Goal: Check status

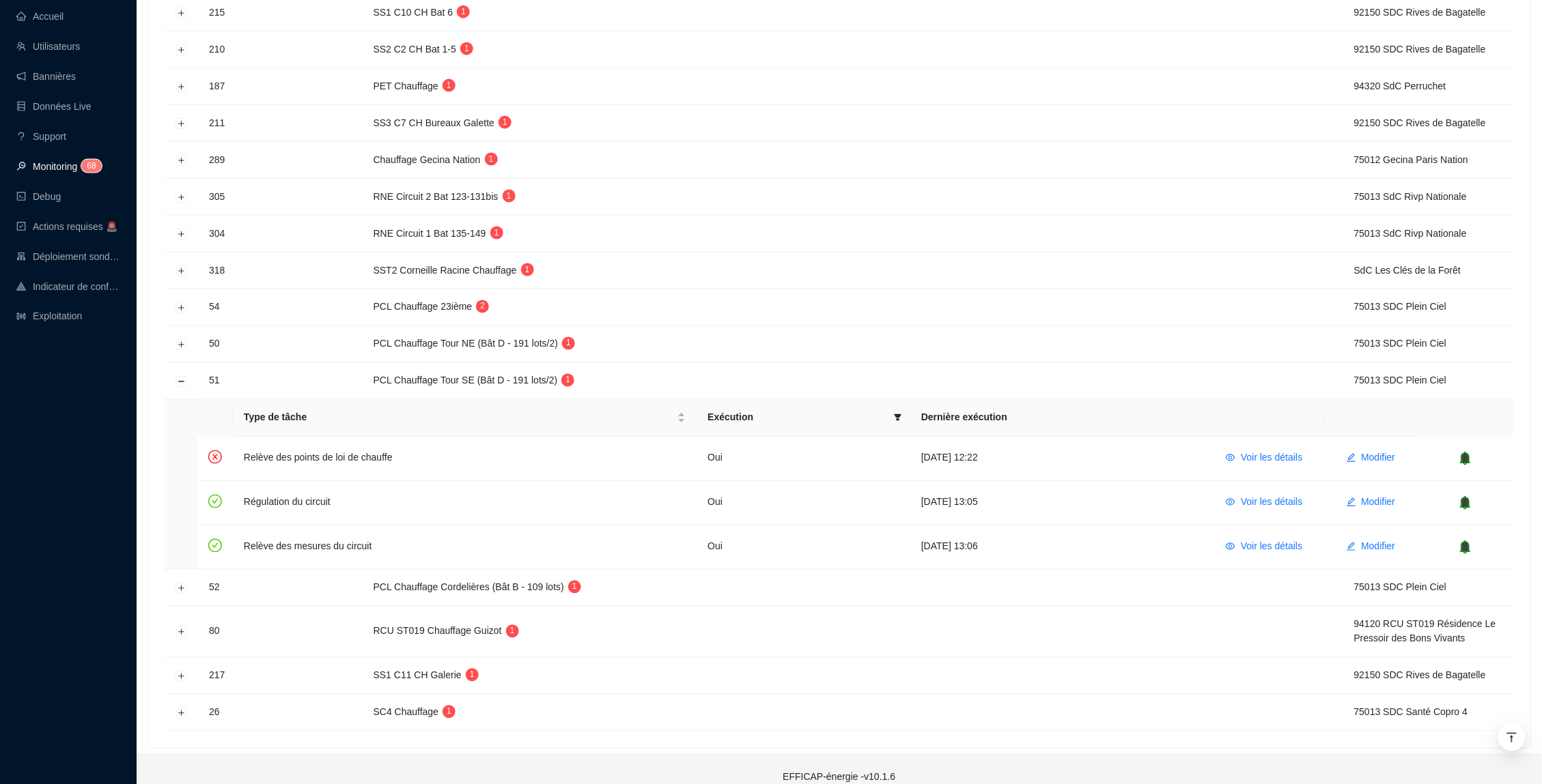
click at [69, 161] on link "Monitoring 6 8" at bounding box center [57, 167] width 81 height 11
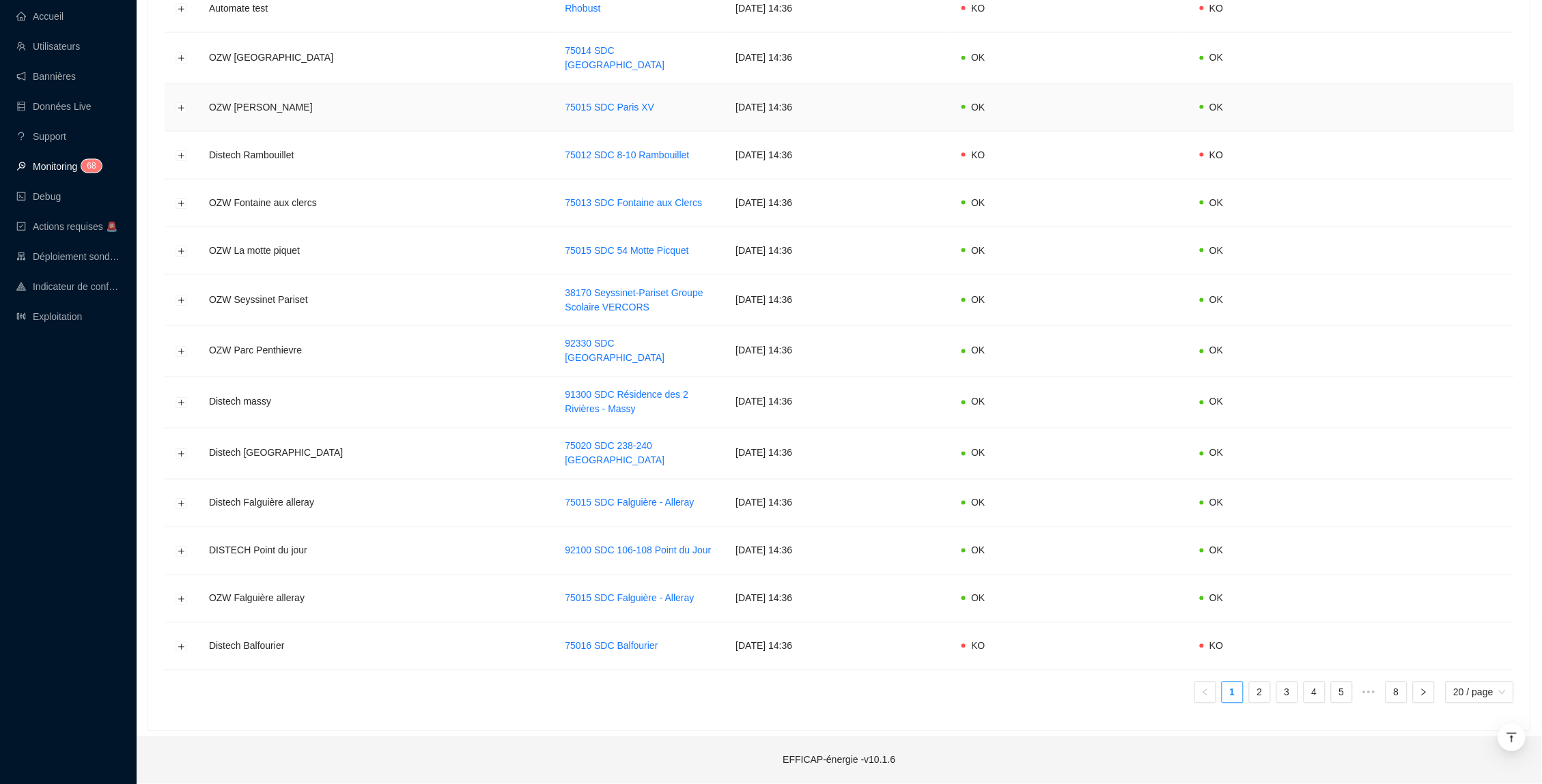
scroll to position [576, 0]
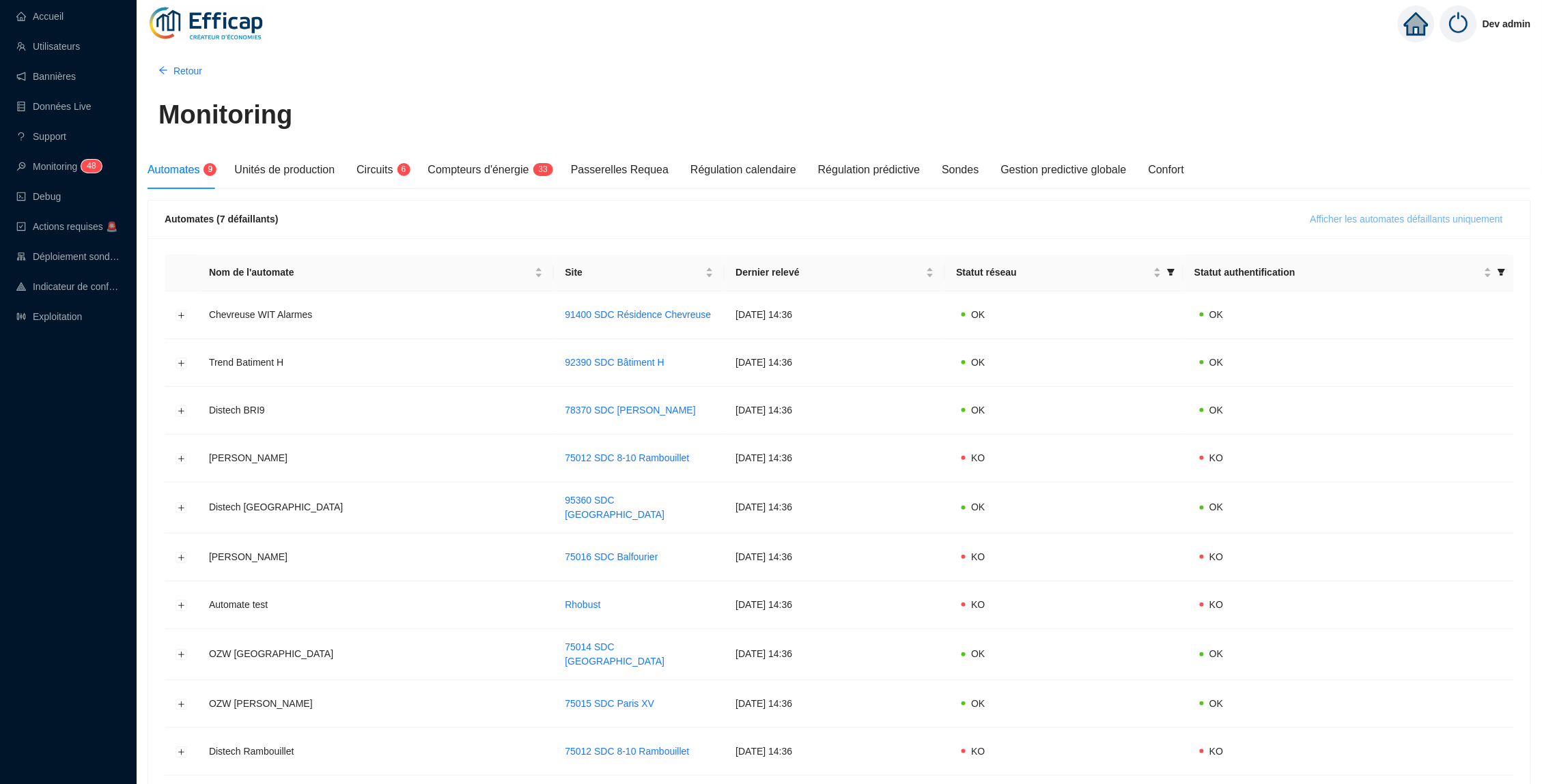
click at [1340, 213] on span "Afficher les automates défaillants uniquement" at bounding box center [1406, 219] width 192 height 14
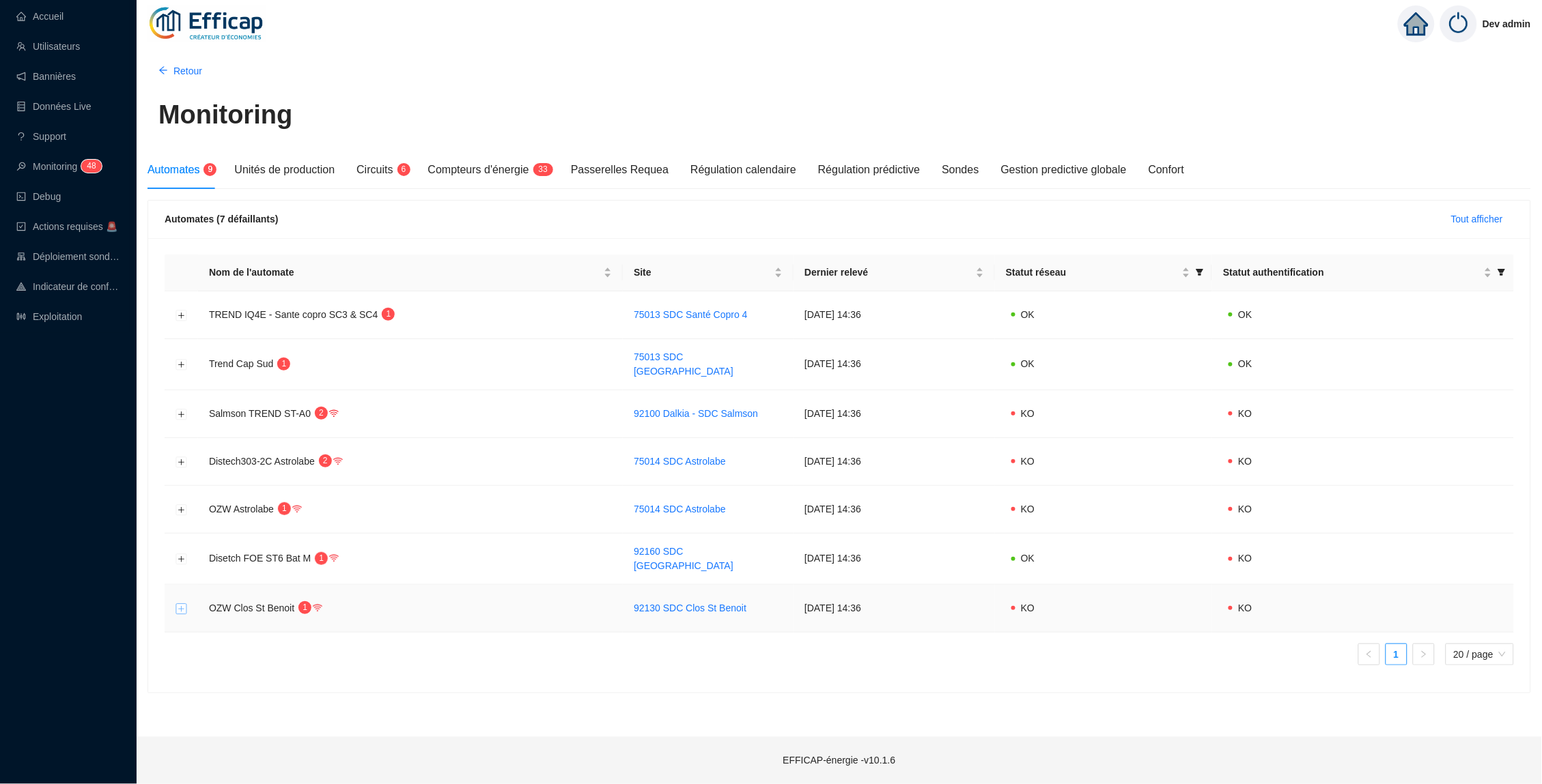
click at [179, 603] on button "Développer la ligne" at bounding box center [182, 609] width 11 height 11
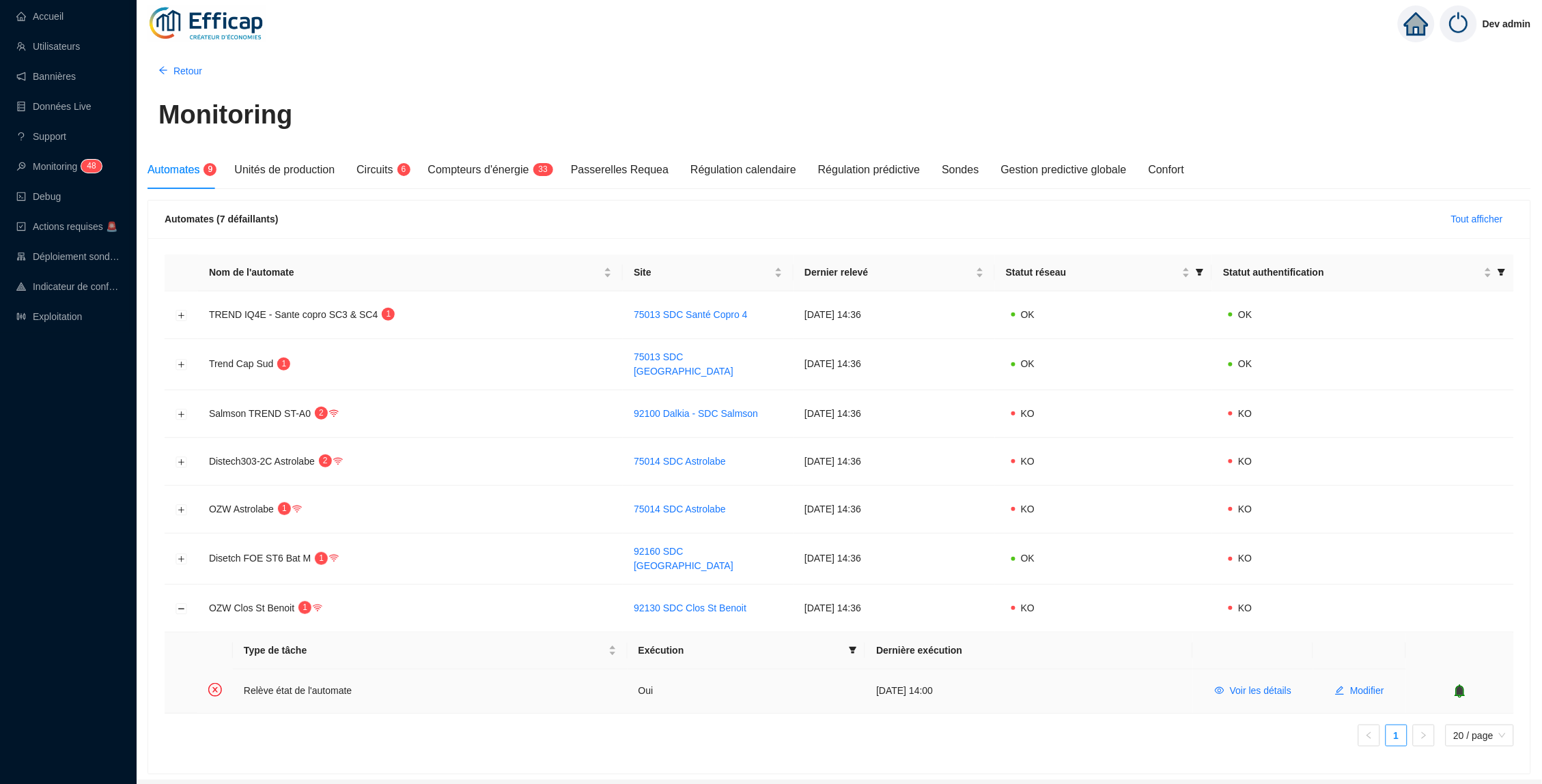
click at [1459, 686] on icon "bell" at bounding box center [1460, 691] width 9 height 9
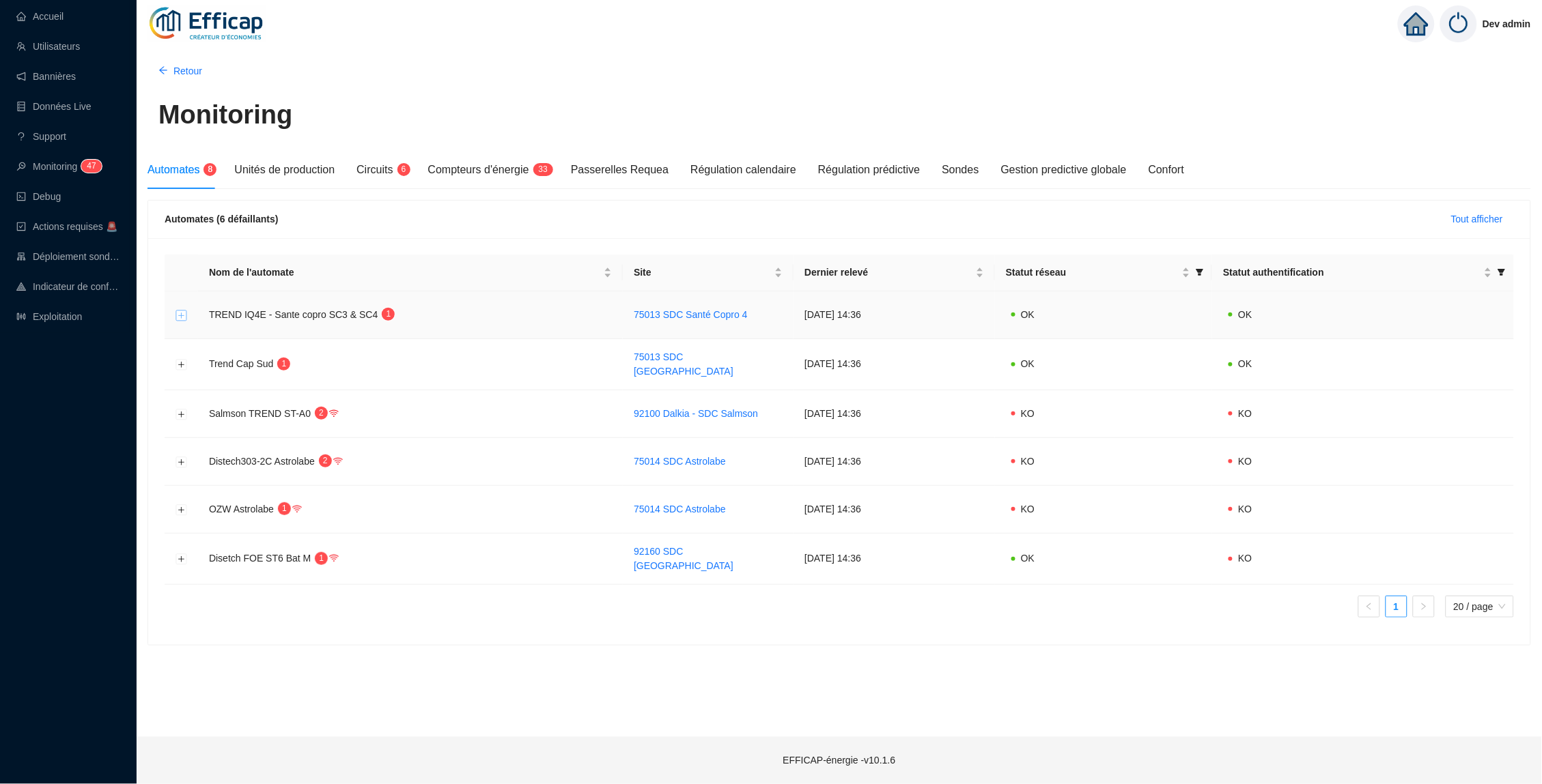
click at [180, 316] on button "Développer la ligne" at bounding box center [182, 316] width 11 height 11
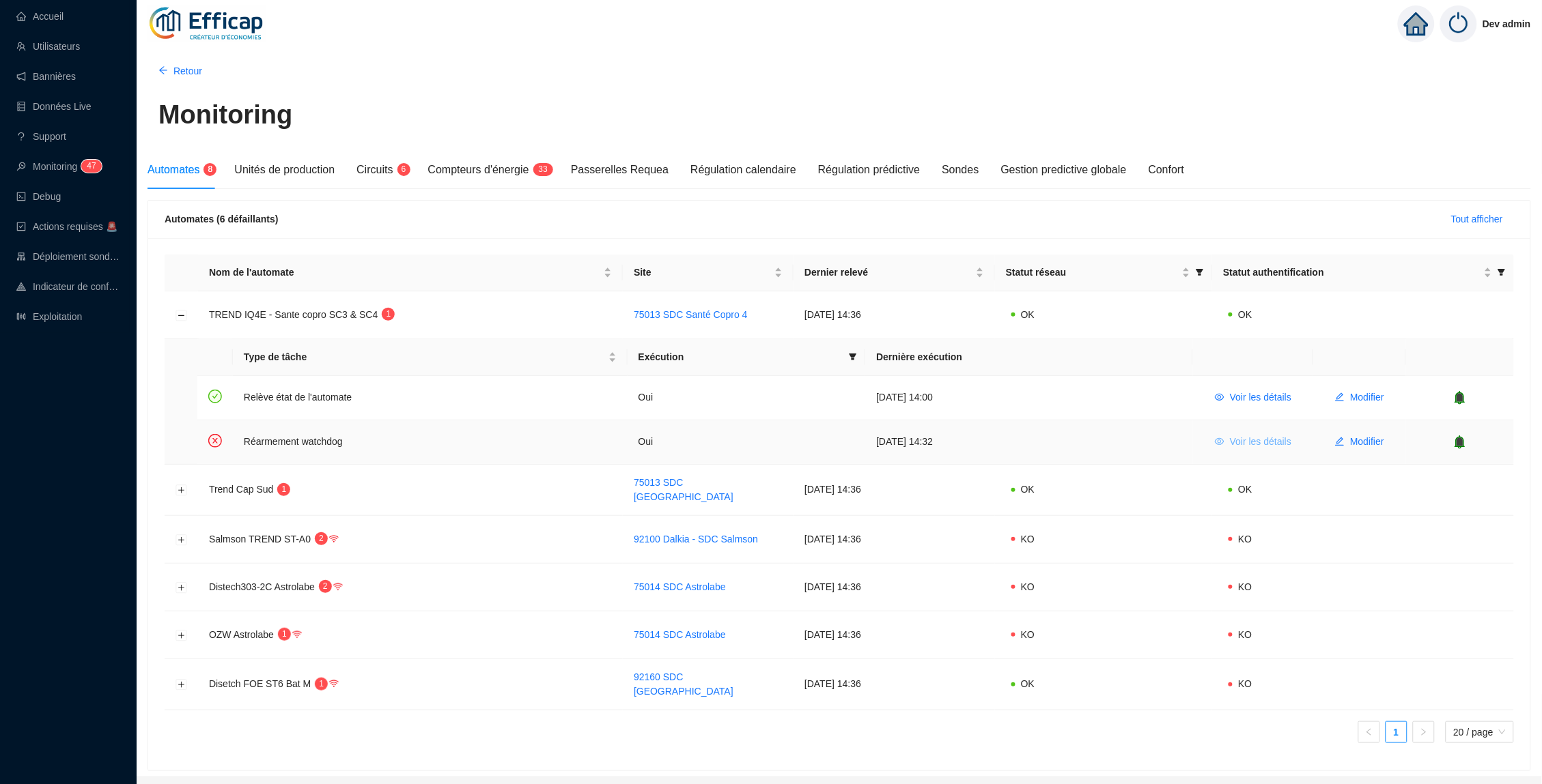
click at [1264, 439] on span "Voir les détails" at bounding box center [1260, 442] width 61 height 14
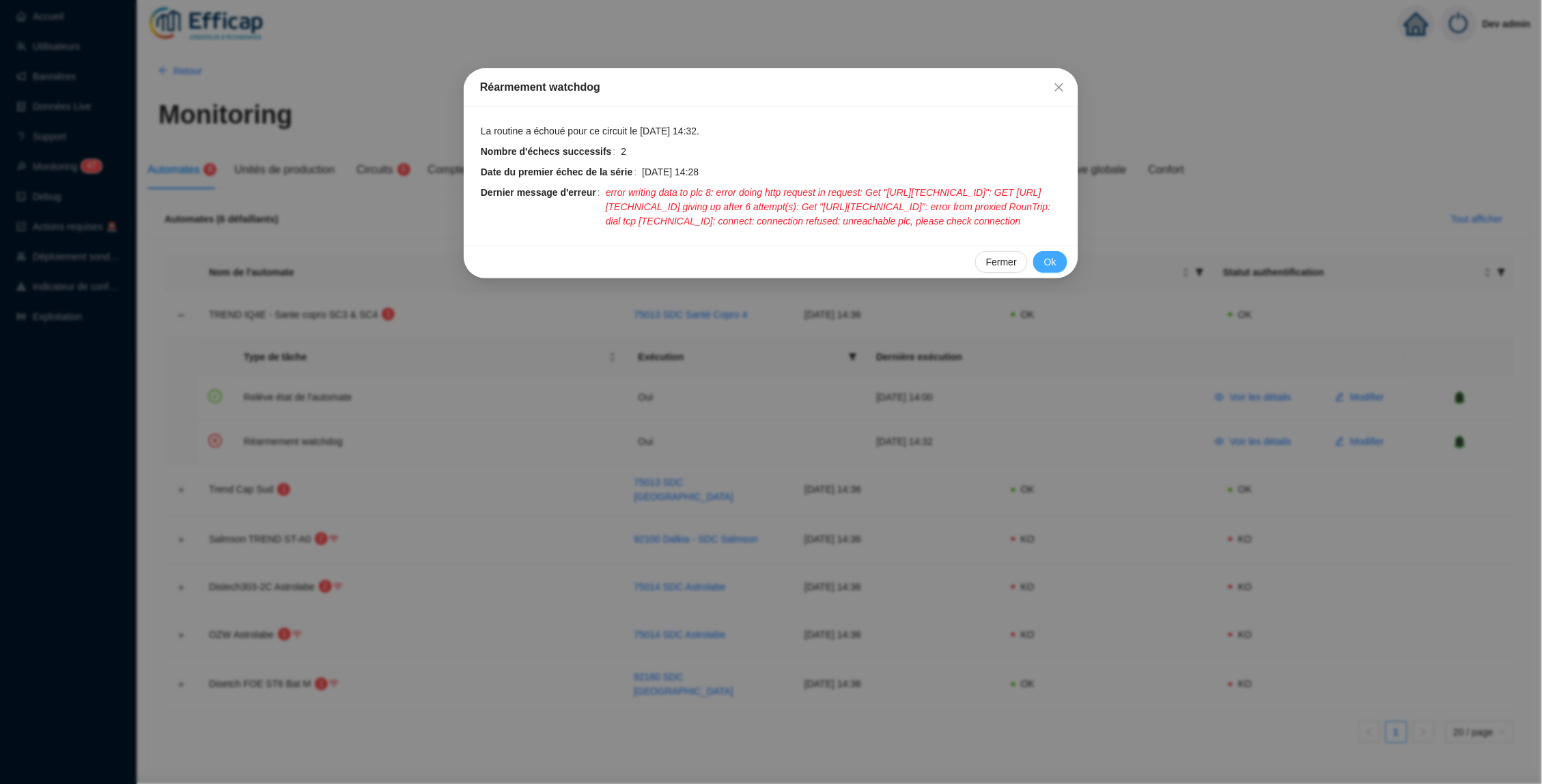
click at [1049, 270] on span "Ok" at bounding box center [1050, 262] width 12 height 14
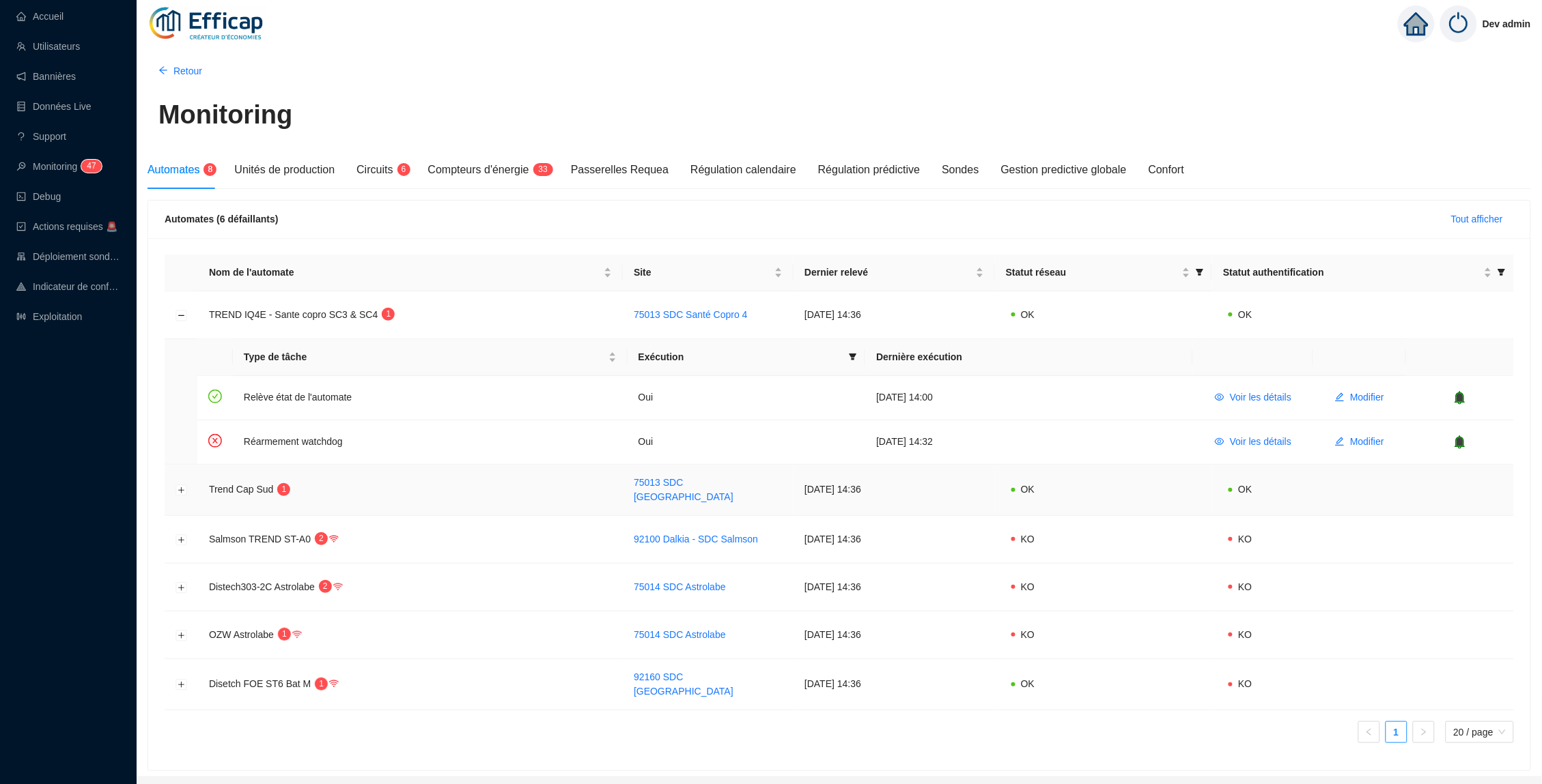
click at [174, 488] on td at bounding box center [181, 490] width 33 height 51
click at [179, 486] on button "Développer la ligne" at bounding box center [182, 491] width 11 height 11
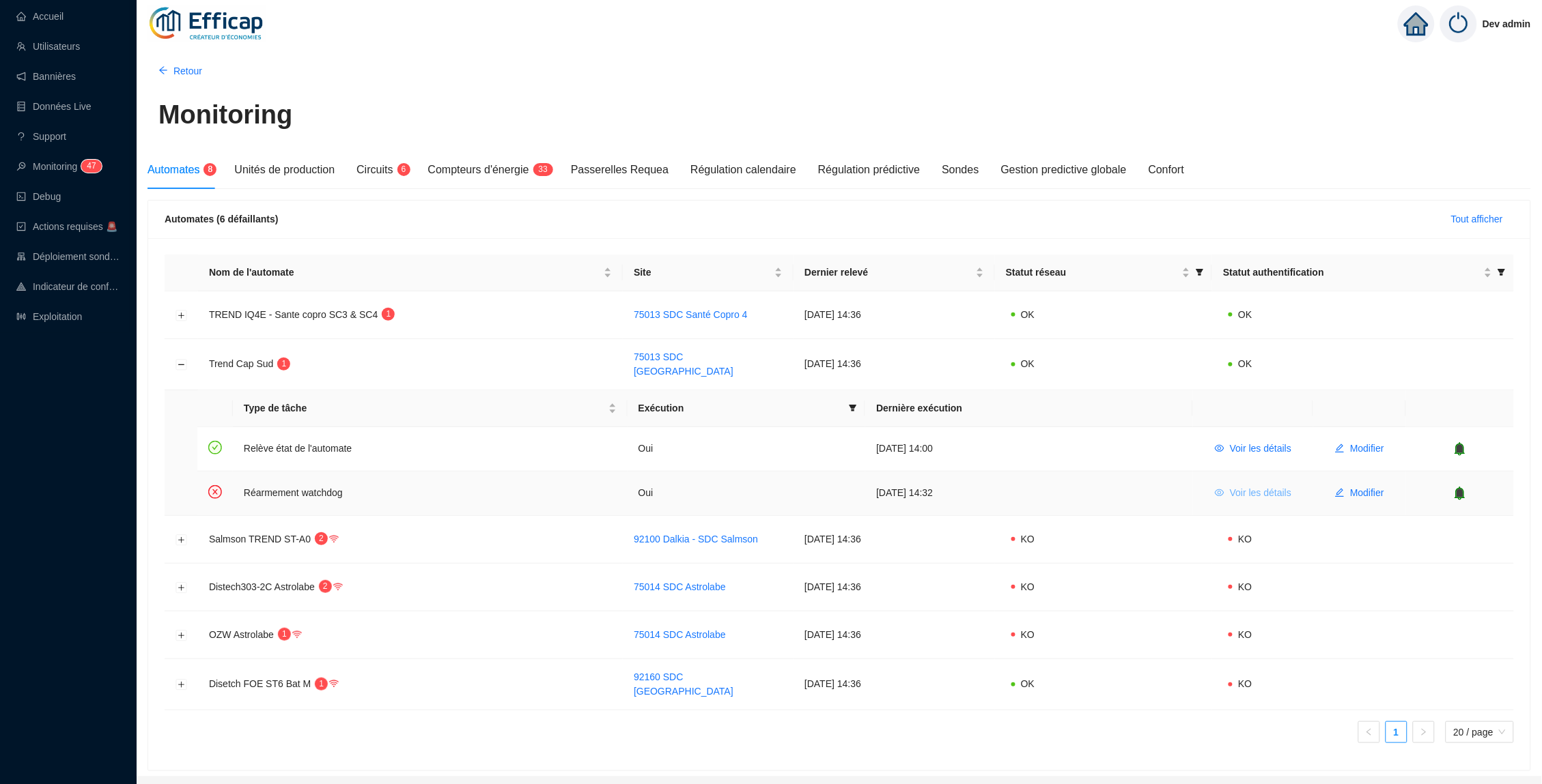
click at [1250, 493] on span "Voir les détails" at bounding box center [1260, 493] width 61 height 14
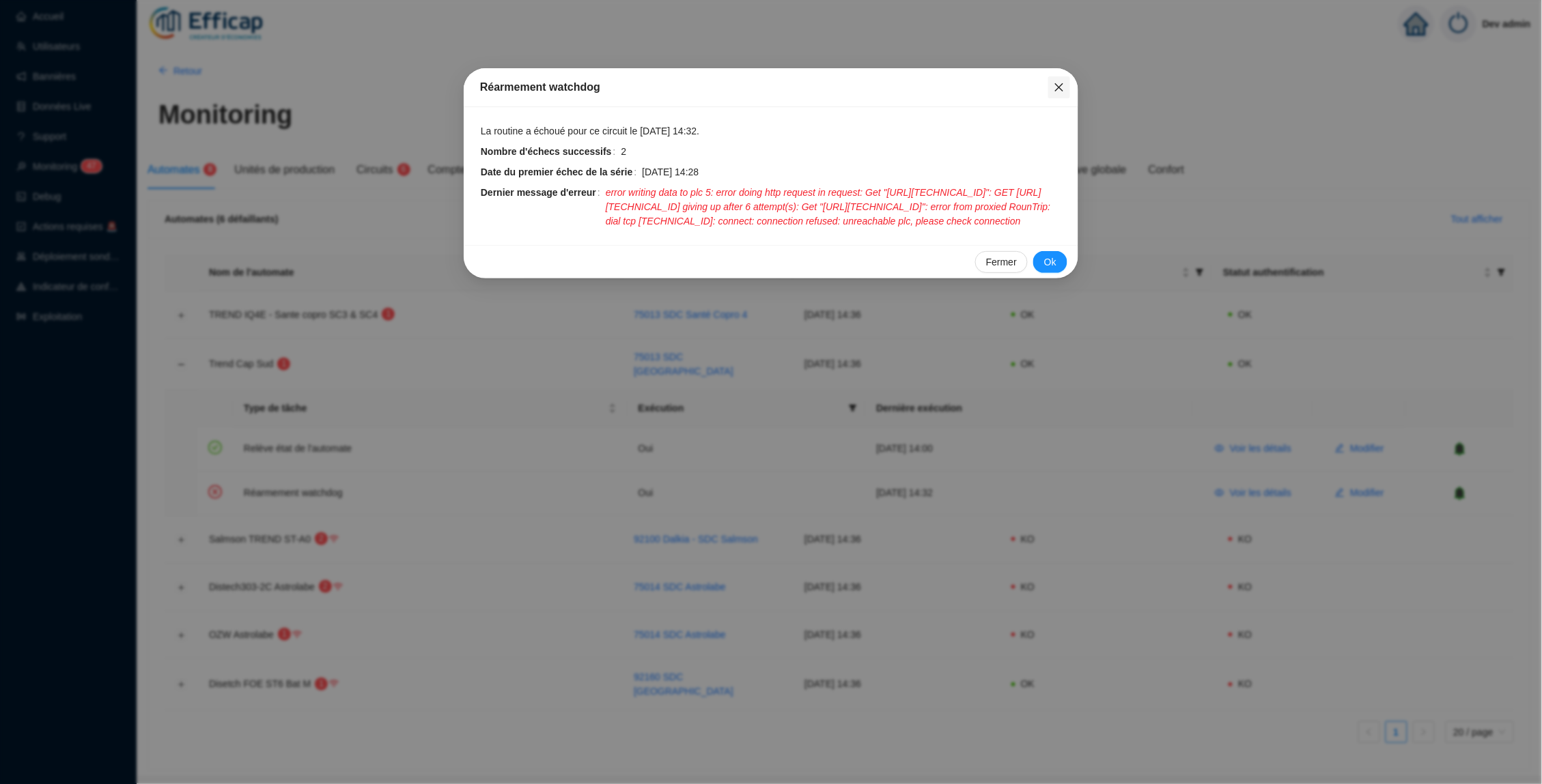
click at [1060, 89] on icon "close" at bounding box center [1059, 88] width 11 height 11
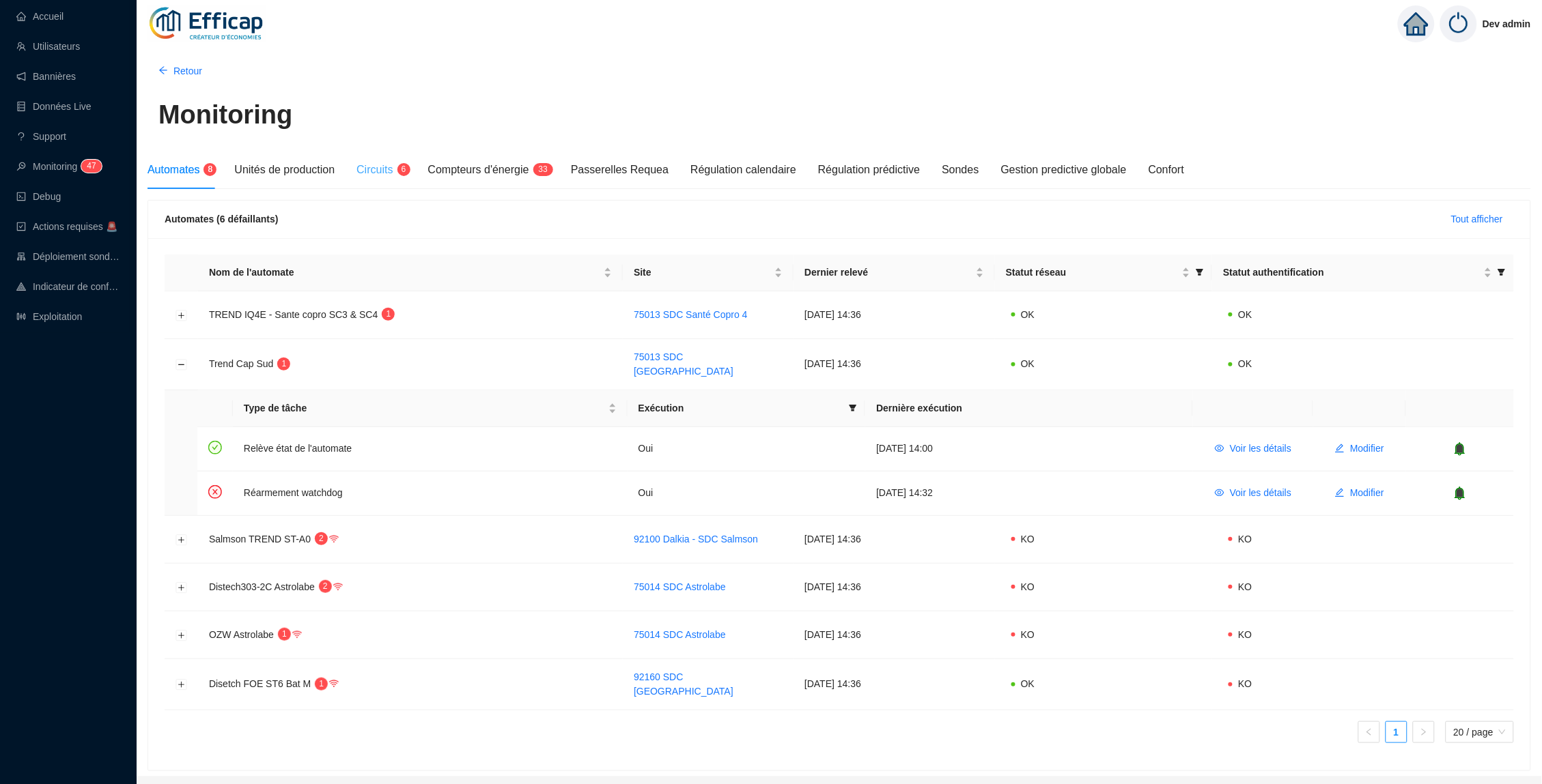
click at [391, 183] on div "Circuits 6" at bounding box center [381, 170] width 49 height 38
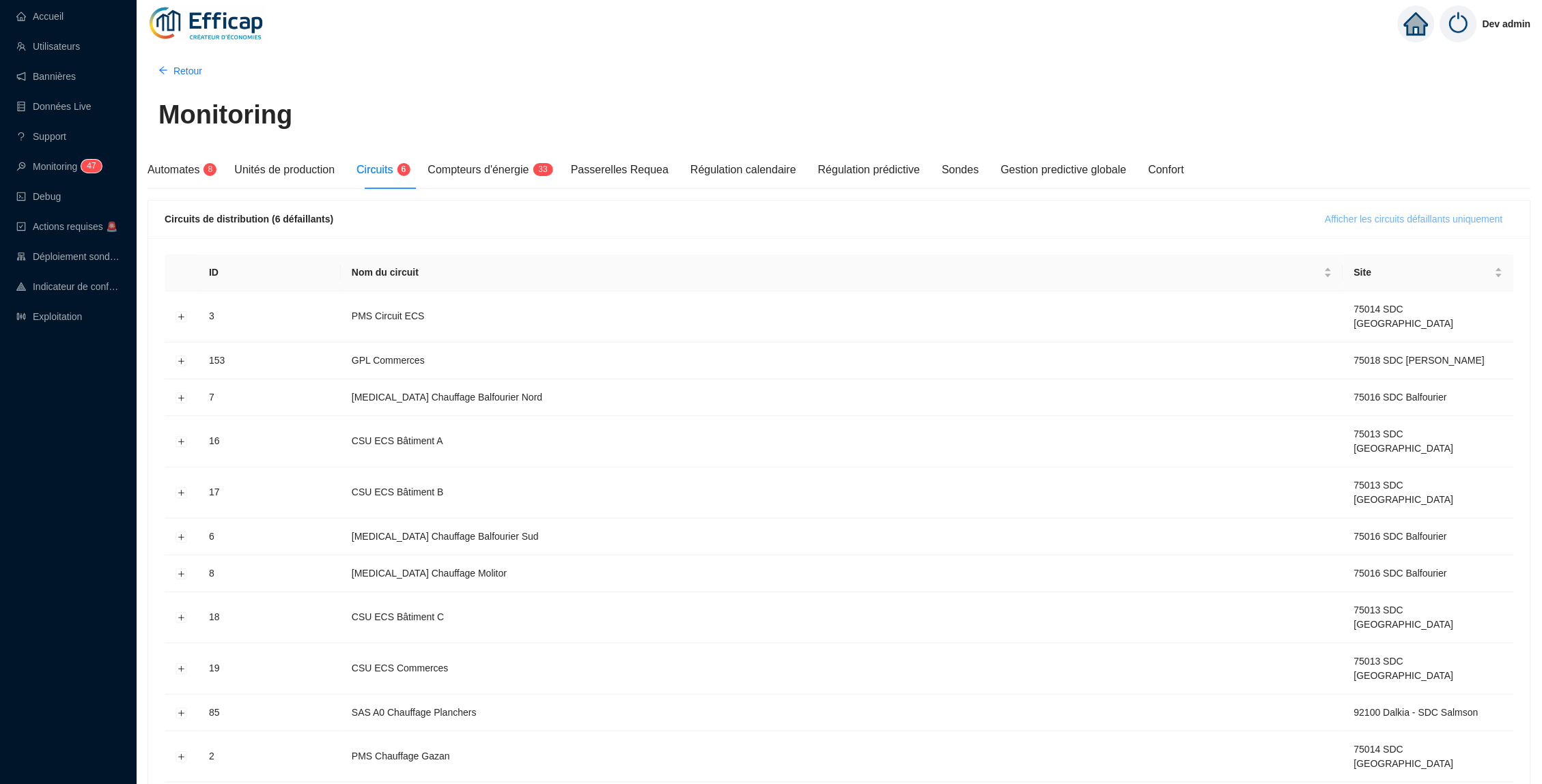
click at [1364, 222] on span "Afficher les circuits défaillants uniquement" at bounding box center [1414, 219] width 178 height 14
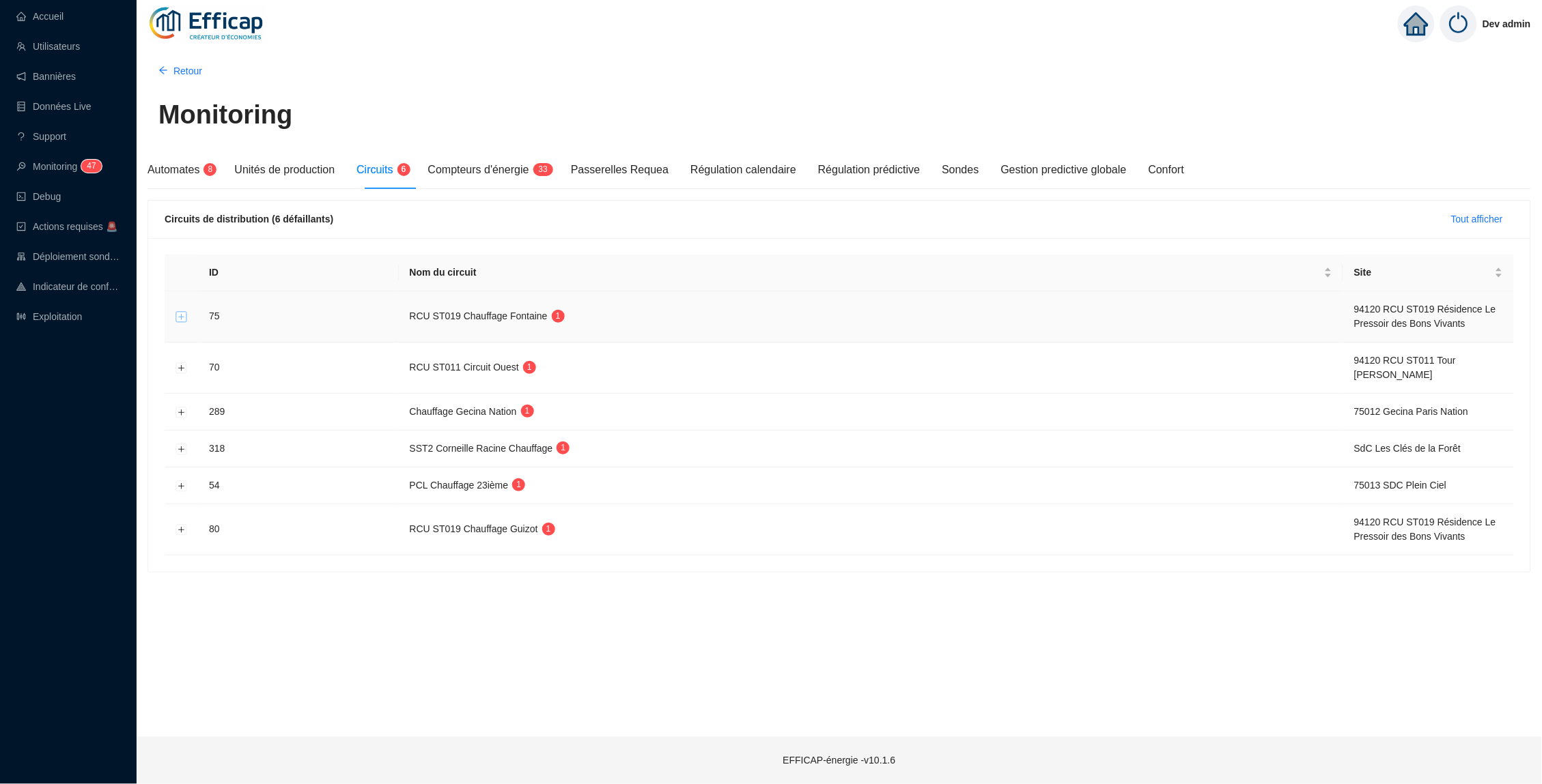
click at [183, 315] on button "Développer la ligne" at bounding box center [182, 317] width 11 height 11
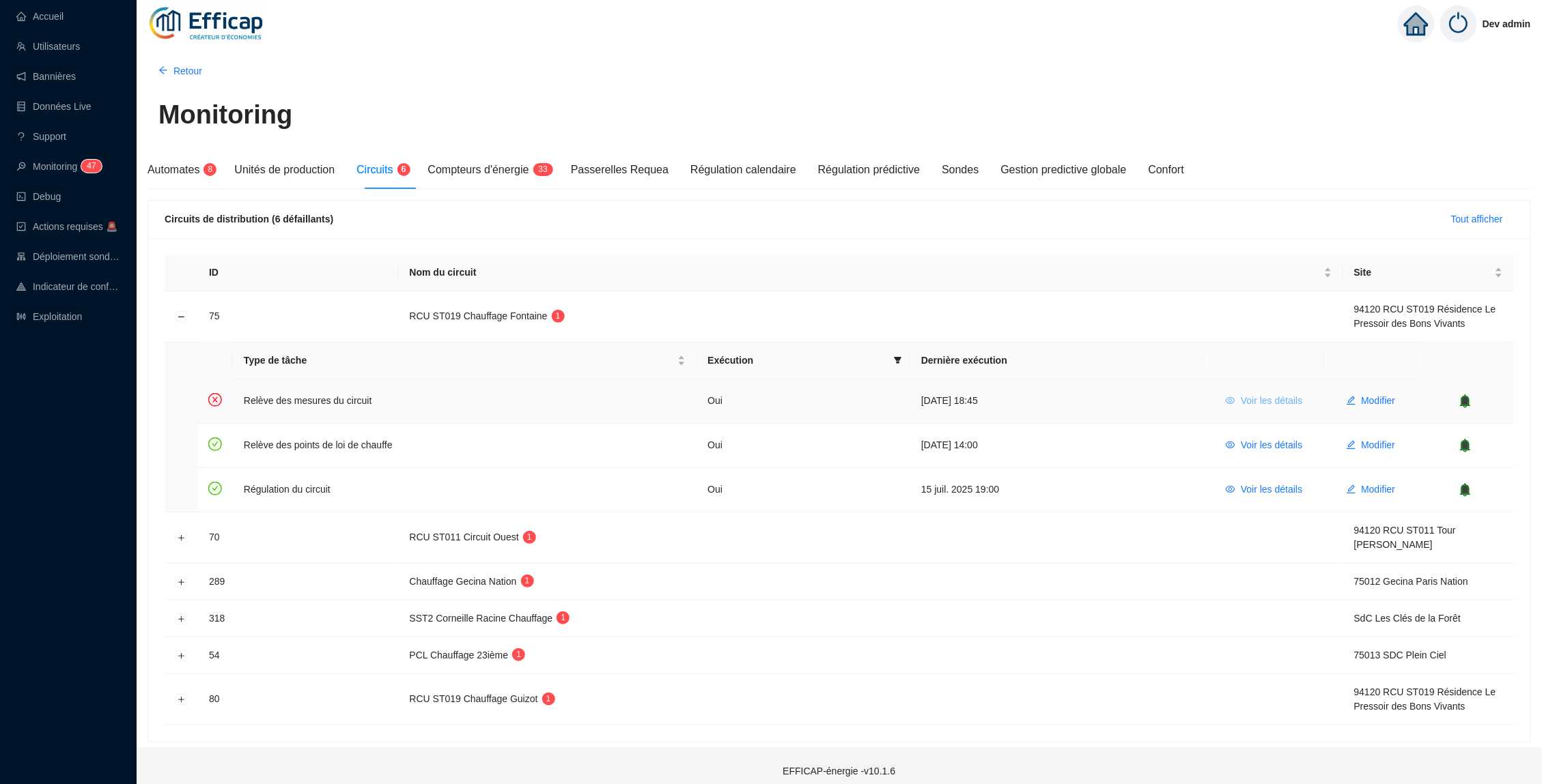
click at [1226, 396] on icon "eye" at bounding box center [1230, 401] width 9 height 9
